Goal: Answer question/provide support: Share knowledge or assist other users

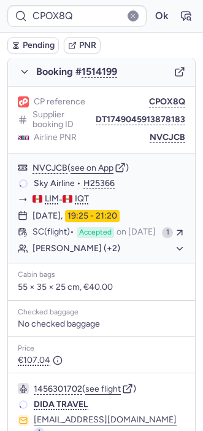
scroll to position [199, 0]
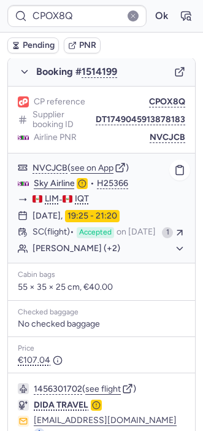
click at [106, 254] on button "[PERSON_NAME] (+2)" at bounding box center [109, 248] width 153 height 11
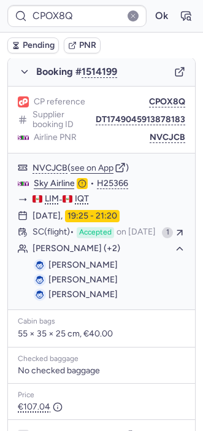
type input "CPD265"
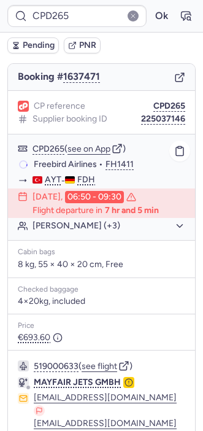
scroll to position [211, 0]
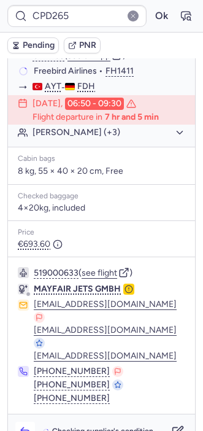
click at [23, 422] on button "button" at bounding box center [25, 432] width 20 height 20
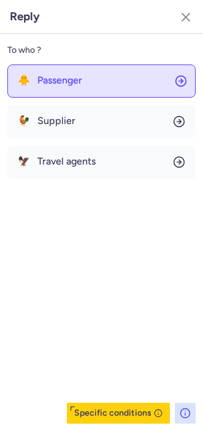
click at [52, 90] on button "🐥 Passenger" at bounding box center [101, 80] width 188 height 33
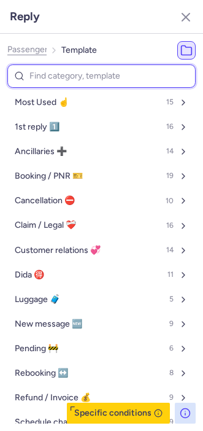
type input "c"
select select "en"
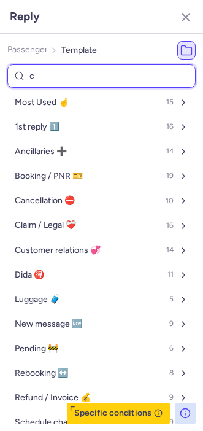
select select "en"
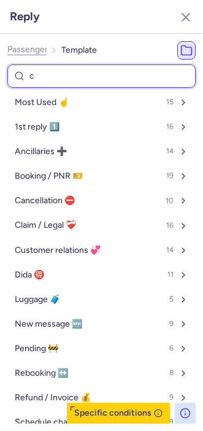
select select "en"
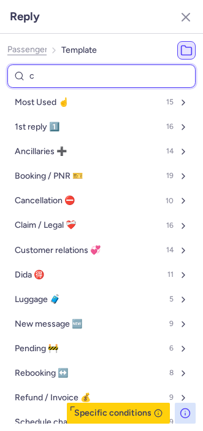
select select "en"
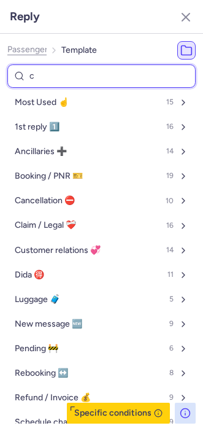
select select "en"
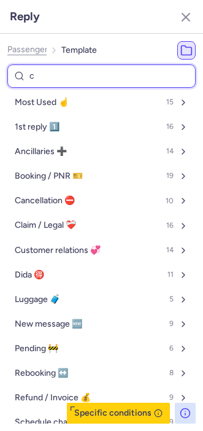
select select "en"
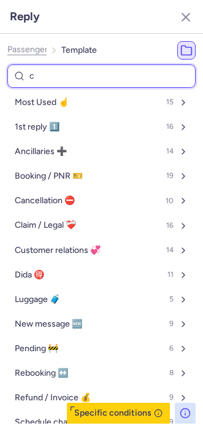
select select "en"
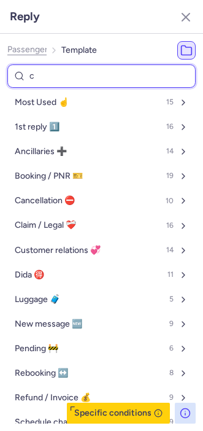
select select "en"
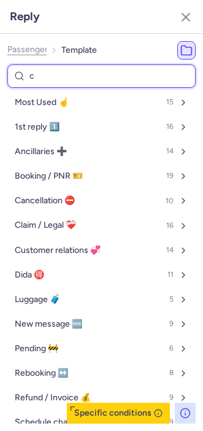
select select "en"
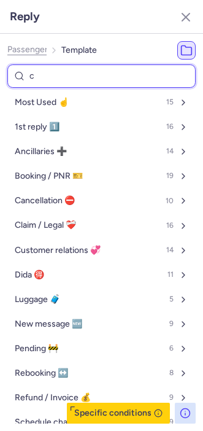
select select "en"
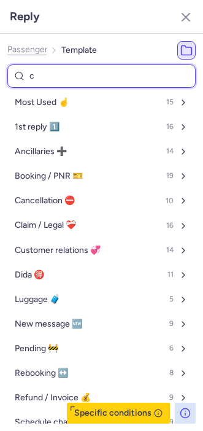
select select "en"
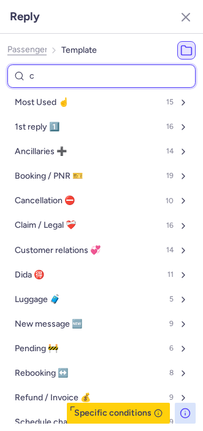
select select "en"
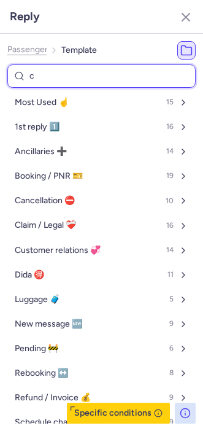
select select "en"
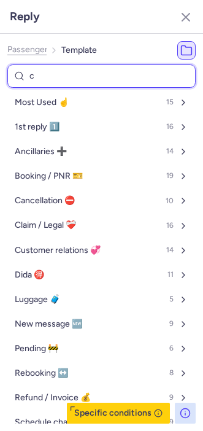
select select "en"
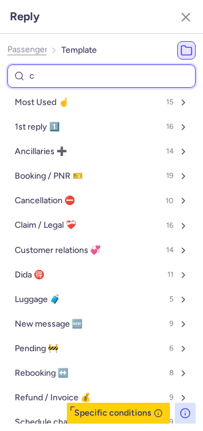
select select "en"
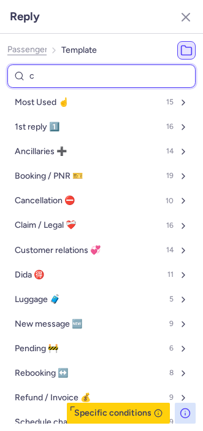
select select "en"
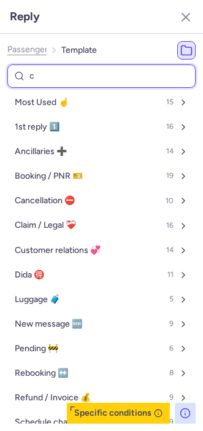
select select "en"
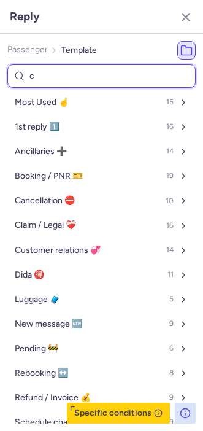
select select "en"
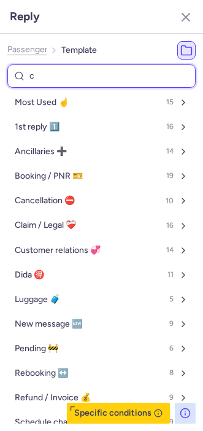
select select "en"
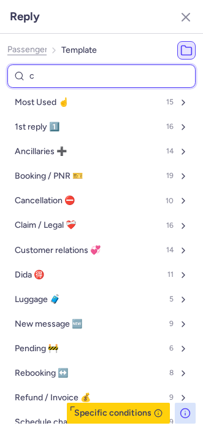
select select "en"
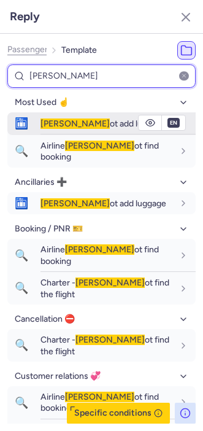
type input "[PERSON_NAME]"
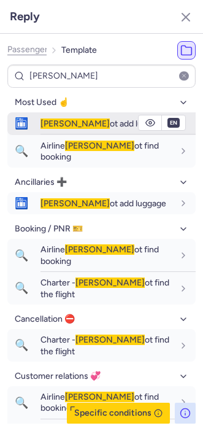
click at [52, 113] on div "[PERSON_NAME] ot add luggage" at bounding box center [118, 123] width 155 height 21
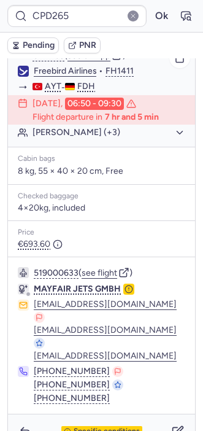
type input "CPOX8Q"
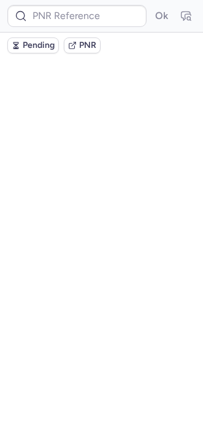
scroll to position [0, 0]
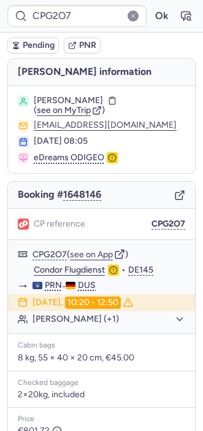
type input "CPOX8Q"
